Goal: Check status: Check status

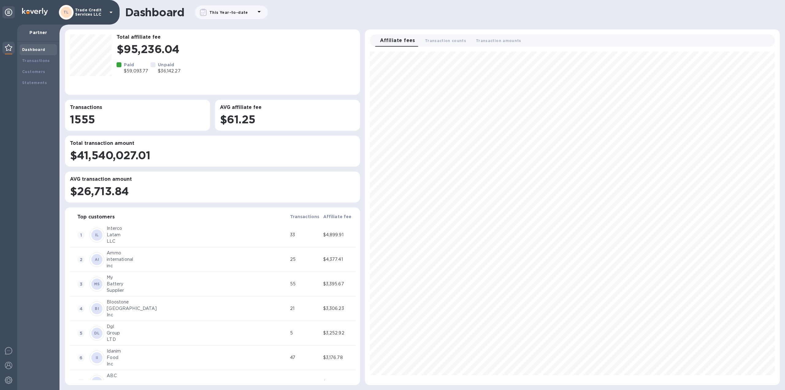
scroll to position [328, 409]
click at [47, 56] on div "Transactions" at bounding box center [38, 60] width 37 height 11
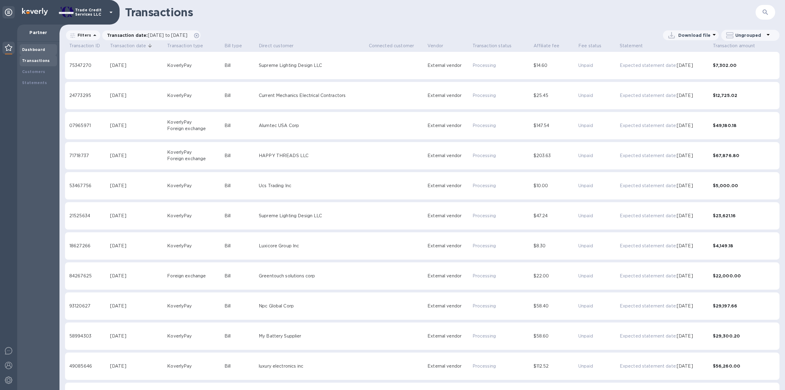
click at [44, 51] on div "Dashboard" at bounding box center [38, 50] width 32 height 6
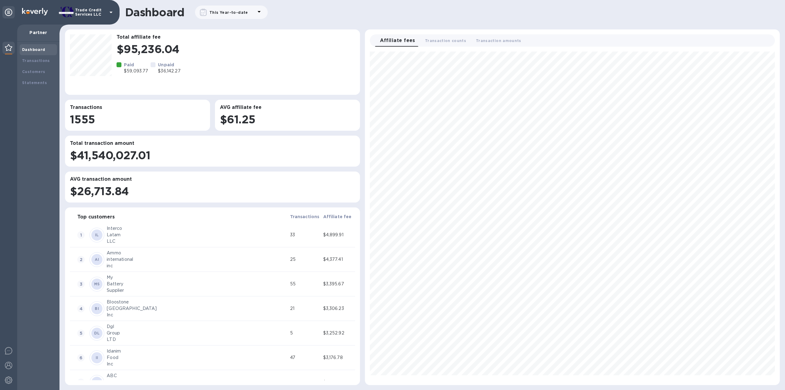
scroll to position [328, 409]
click at [258, 15] on div at bounding box center [256, 12] width 15 height 11
click at [228, 45] on b "This Year-to-date" at bounding box center [216, 42] width 40 height 5
click at [208, 101] on p "This Month" at bounding box center [241, 102] width 97 height 6
type input "09/01/2025"
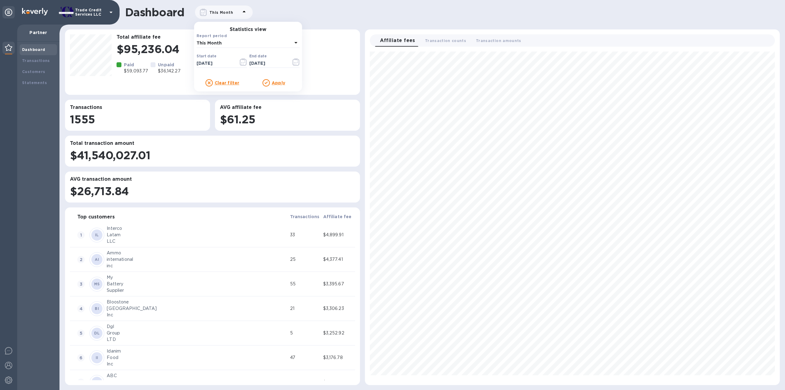
click at [276, 82] on u "Apply" at bounding box center [278, 82] width 13 height 5
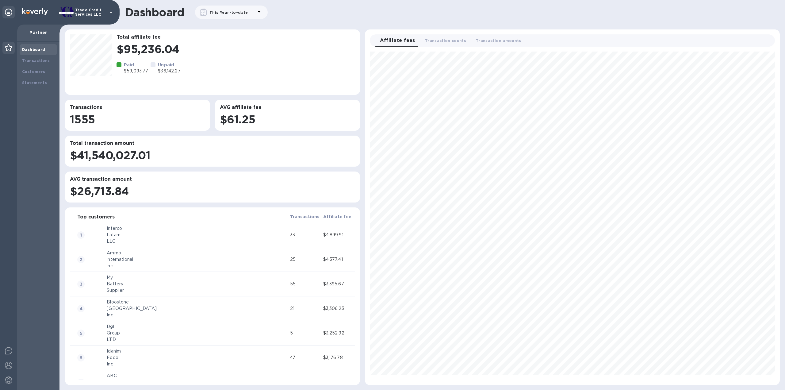
scroll to position [328, 409]
